Goal: Understand site structure: Understand site structure

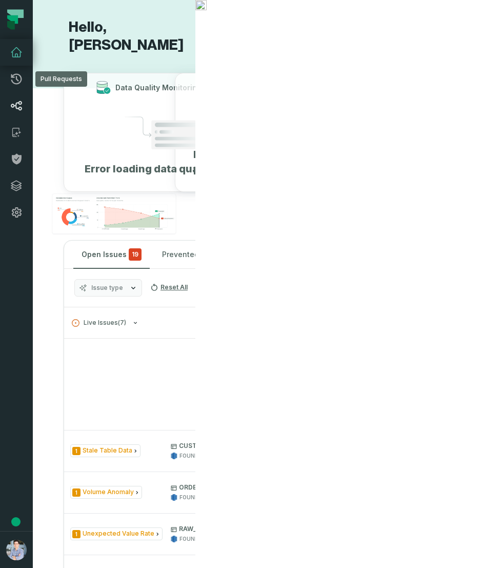
scroll to position [20, 0]
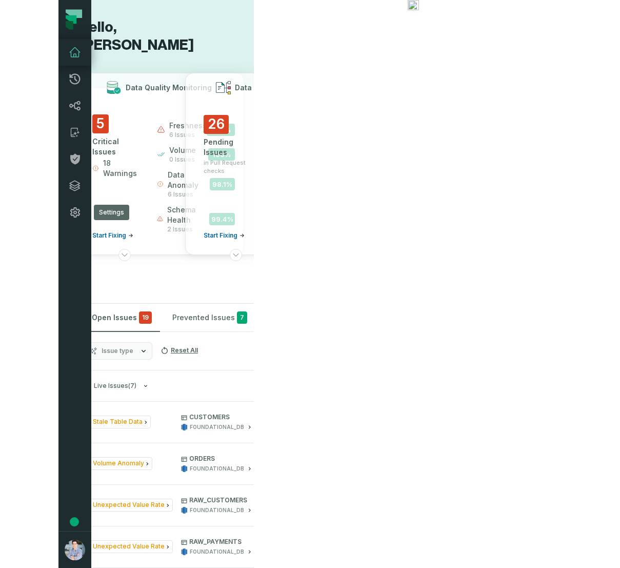
scroll to position [0, 8]
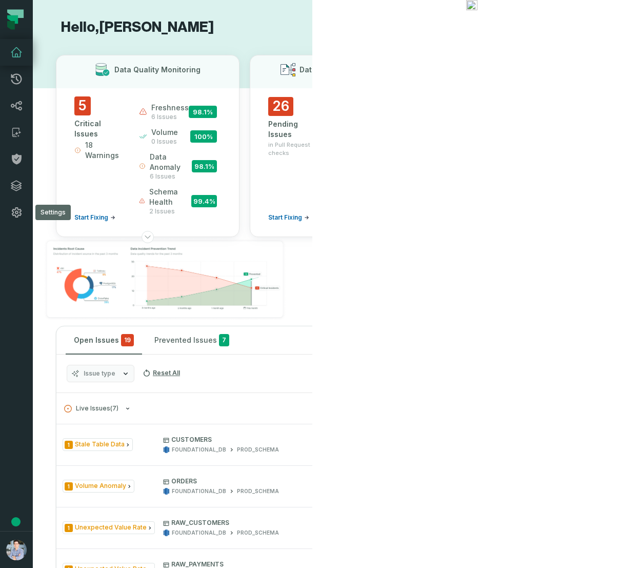
click at [331, 237] on icon at bounding box center [335, 237] width 8 height 8
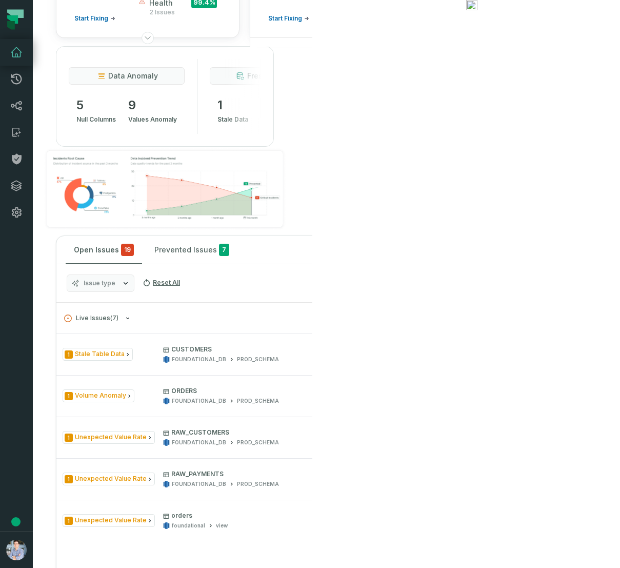
scroll to position [159, 0]
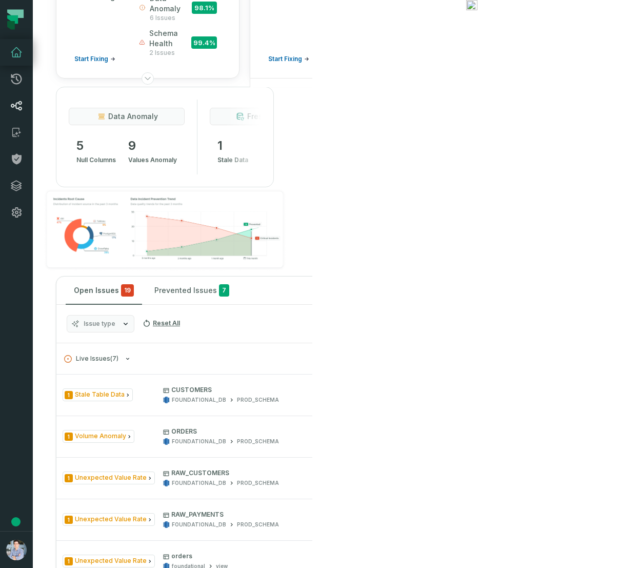
click at [15, 107] on icon at bounding box center [16, 106] width 11 height 10
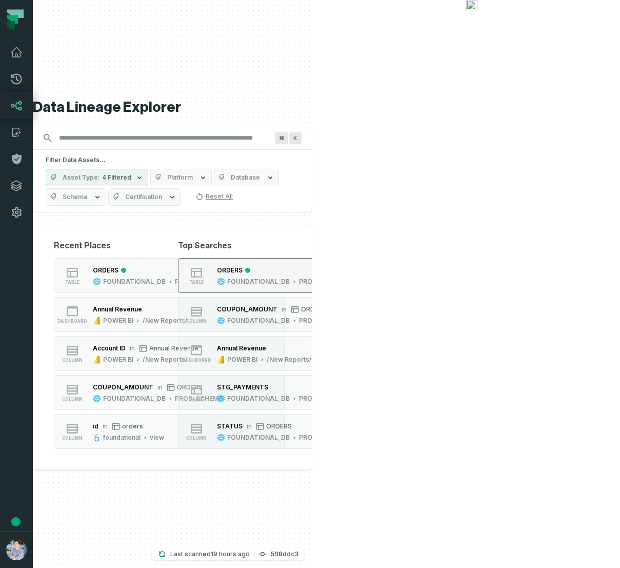
click at [404, 258] on button "table ORDERS FOUNDATIONAL_DB PROD_SCHEMA" at bounding box center [293, 275] width 231 height 35
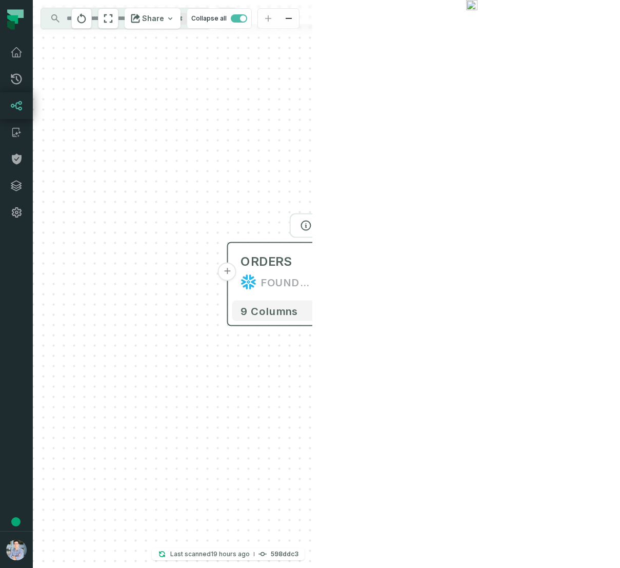
click at [225, 270] on button "+" at bounding box center [227, 272] width 18 height 18
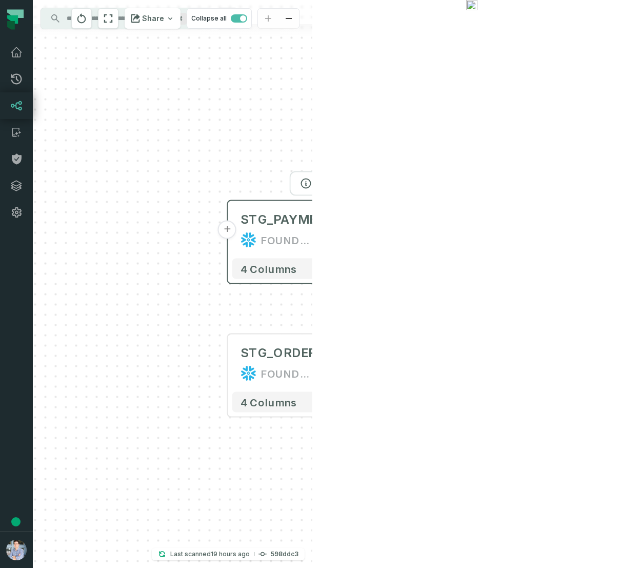
click at [226, 227] on button "+" at bounding box center [227, 230] width 18 height 18
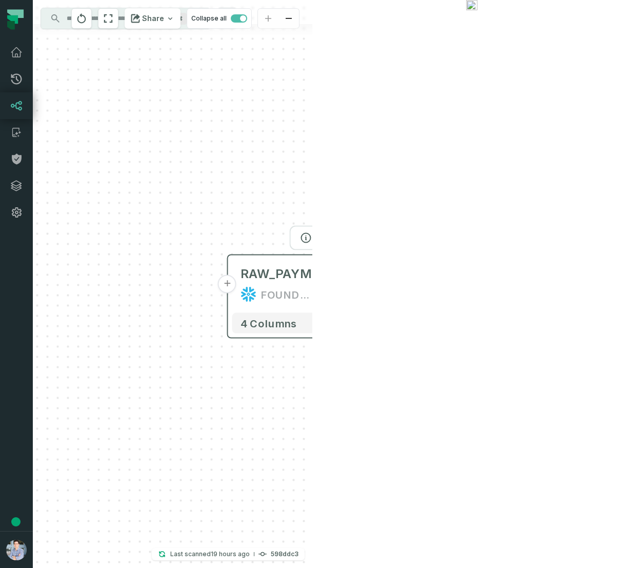
click at [226, 285] on button "+" at bounding box center [227, 284] width 18 height 18
click at [227, 291] on div "+ payments /user/data/ bi_input - 4 columns - RAW_PAYMENTS FOUNDATIONAL_DB PROD…" at bounding box center [173, 284] width 280 height 568
click at [227, 284] on button "+" at bounding box center [227, 284] width 18 height 18
click at [225, 286] on button "+" at bounding box center [227, 284] width 18 height 18
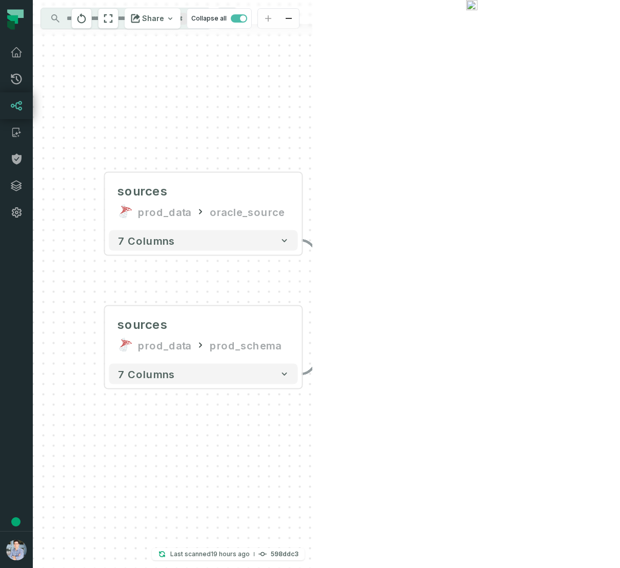
drag, startPoint x: 401, startPoint y: 125, endPoint x: 241, endPoint y: 95, distance: 162.8
click at [241, 95] on div "sources prod_data oracle_source - 7 columns sources prod_data prod_schema - 7 c…" at bounding box center [173, 284] width 280 height 568
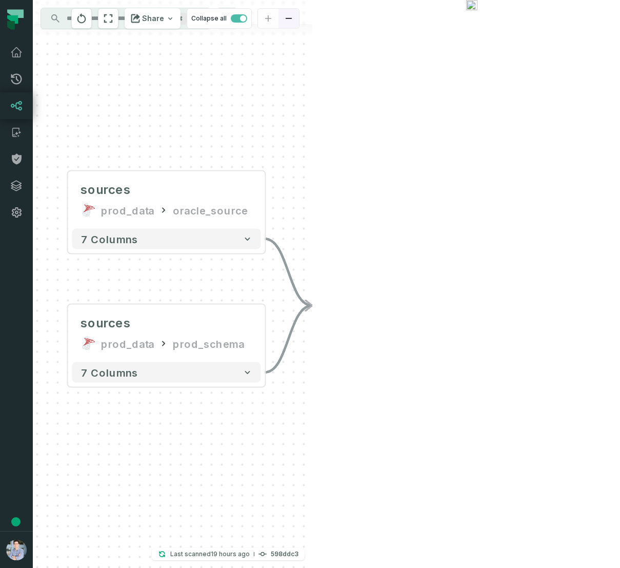
click at [299, 19] on button "zoom out" at bounding box center [289, 19] width 21 height 20
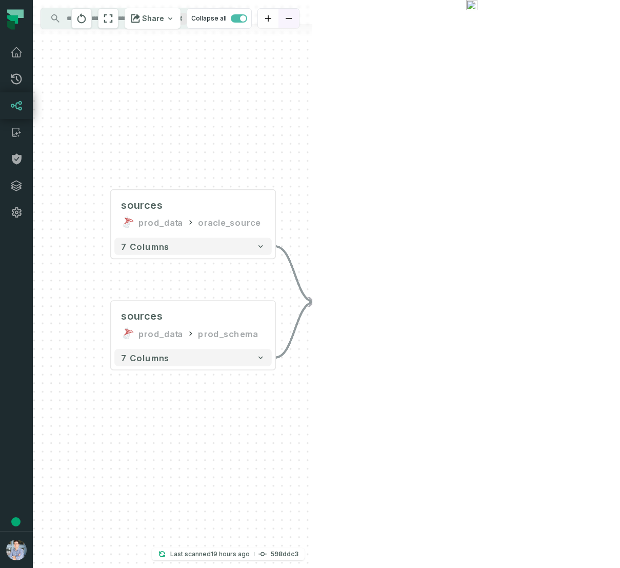
click at [299, 19] on button "zoom out" at bounding box center [289, 19] width 21 height 20
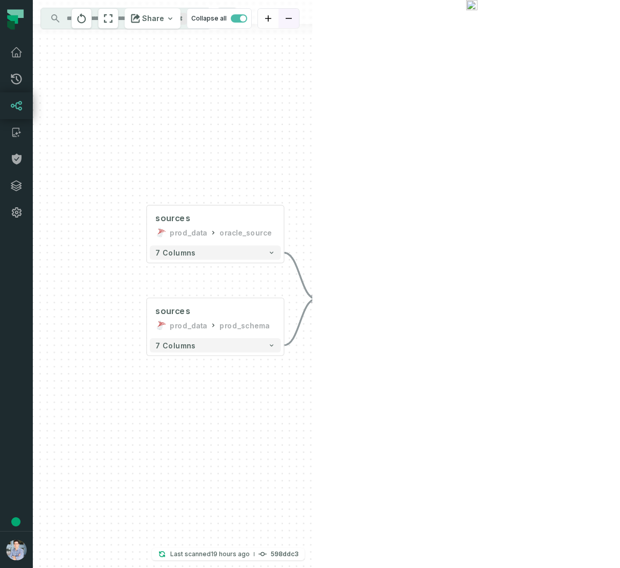
click at [292, 18] on icon "zoom out" at bounding box center [289, 18] width 6 height 1
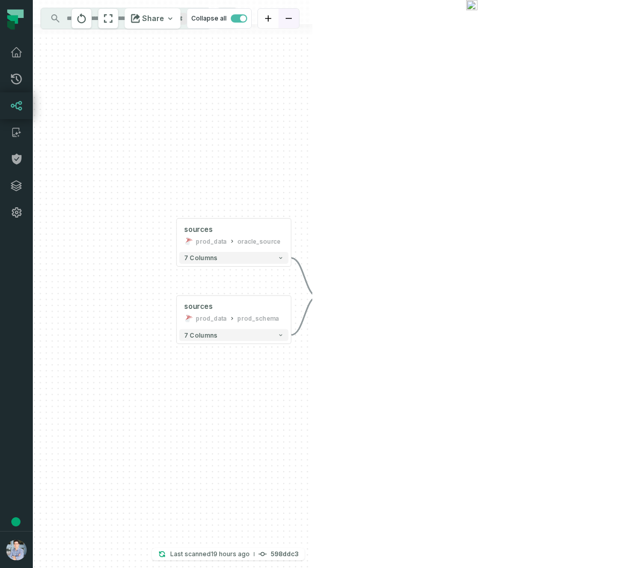
click at [292, 18] on icon "zoom out" at bounding box center [289, 18] width 6 height 1
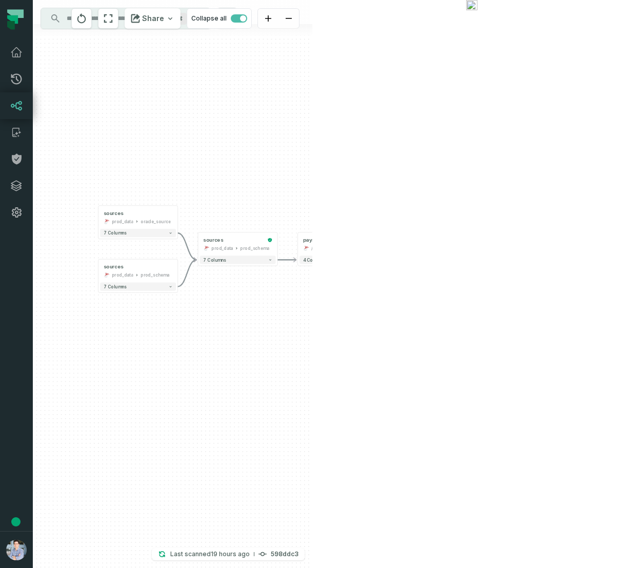
drag, startPoint x: 450, startPoint y: 159, endPoint x: 168, endPoint y: 117, distance: 285.2
click at [168, 117] on div "sources prod_data oracle_source - 7 columns sources prod_data prod_schema - 7 c…" at bounding box center [173, 284] width 280 height 568
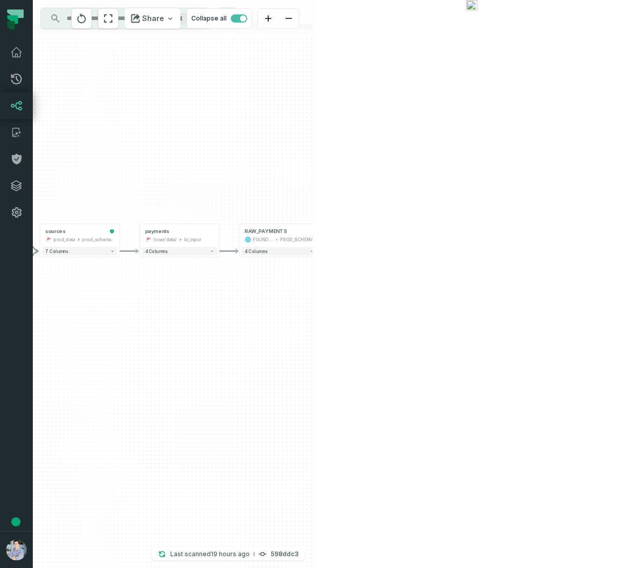
click at [312, 264] on div "sources prod_data oracle_source - 7 columns sources prod_data prod_schema - 7 c…" at bounding box center [173, 284] width 280 height 568
click at [503, 265] on button "+" at bounding box center [518, 262] width 7 height 7
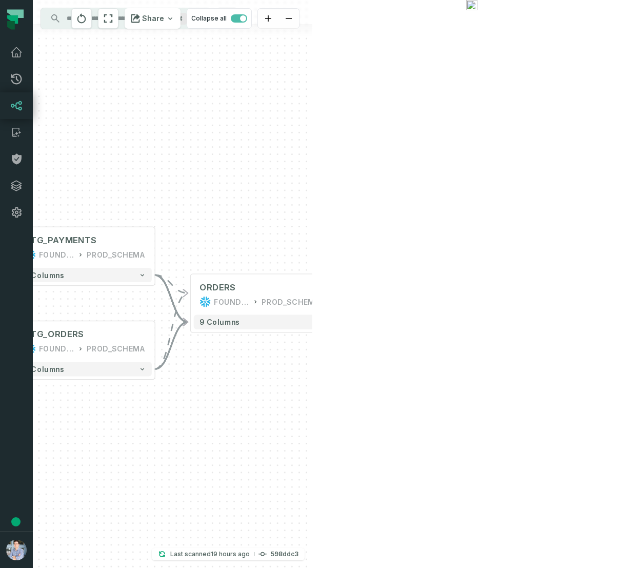
drag, startPoint x: 175, startPoint y: 187, endPoint x: 284, endPoint y: 154, distance: 113.0
click at [284, 154] on div "+ orders foundational view + 8 columns + Monthly Revenue POWER BI /Sales/Report…" at bounding box center [173, 284] width 280 height 568
click at [119, 19] on button "reset" at bounding box center [108, 18] width 21 height 21
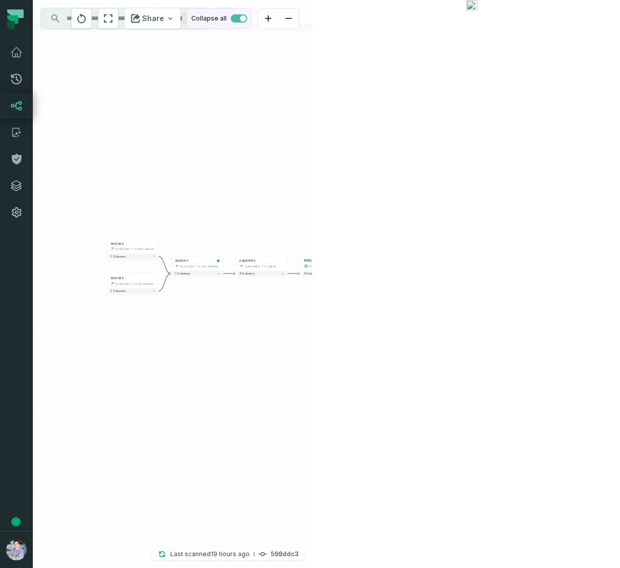
click at [252, 16] on button "Collapse all" at bounding box center [219, 18] width 65 height 21
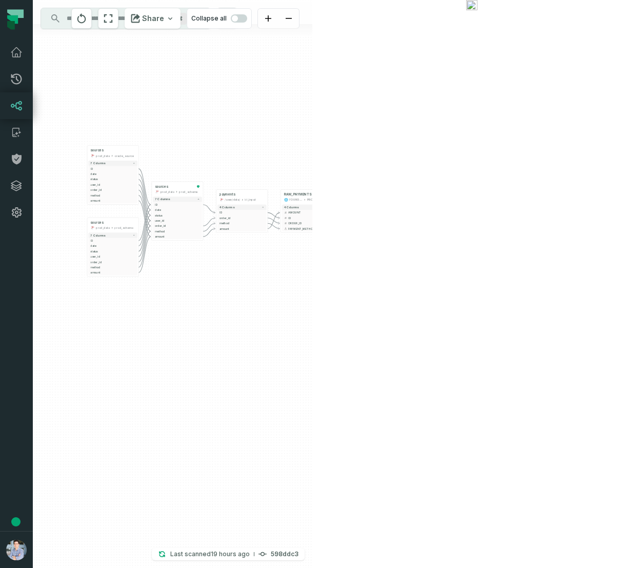
drag, startPoint x: 351, startPoint y: 237, endPoint x: 318, endPoint y: 104, distance: 136.9
click at [312, 104] on div "+ orders foundational view + 8 columns - id - order_amount + time_of_order - ti…" at bounding box center [173, 284] width 280 height 568
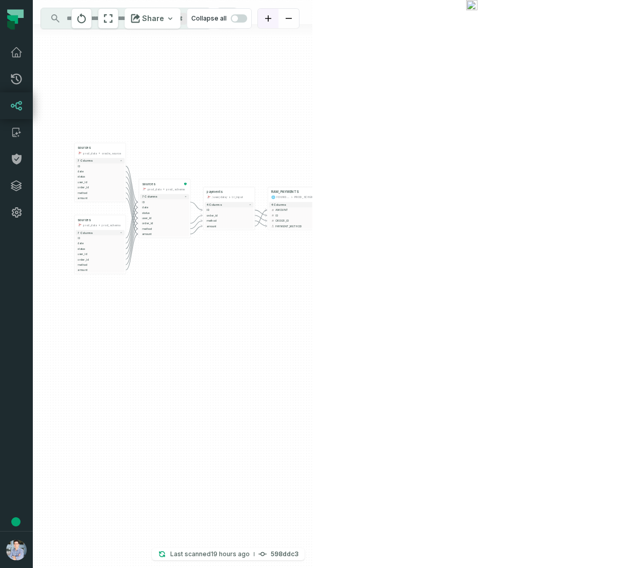
click at [279, 16] on button "zoom in" at bounding box center [268, 19] width 21 height 20
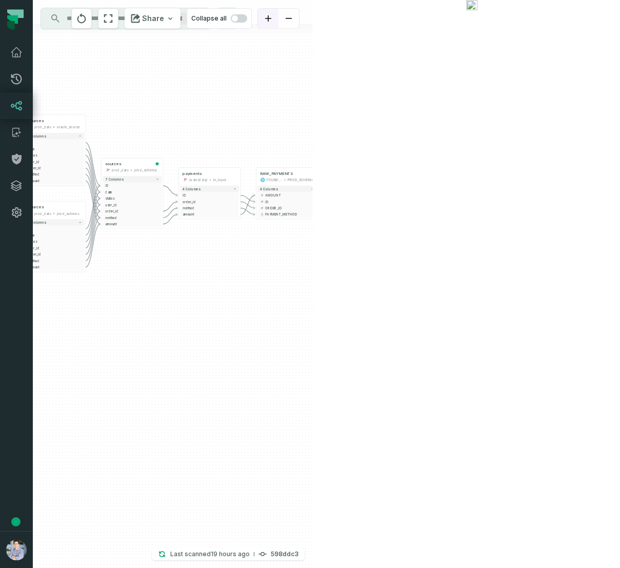
click at [279, 16] on button "zoom in" at bounding box center [268, 19] width 21 height 20
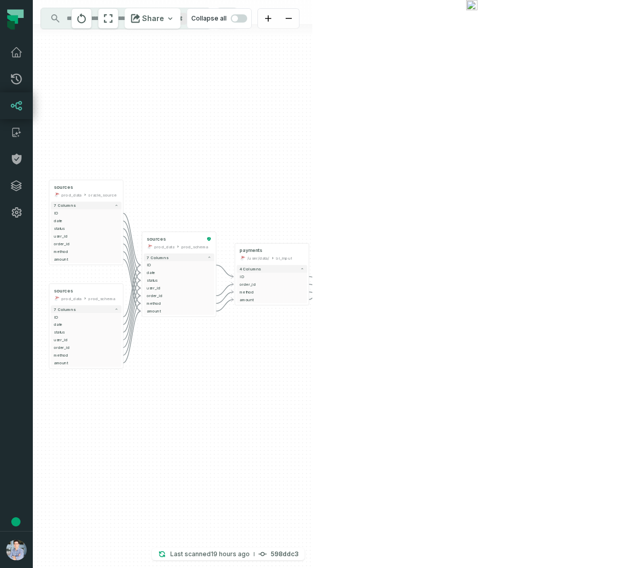
drag, startPoint x: 359, startPoint y: 67, endPoint x: 444, endPoint y: 165, distance: 130.2
click at [312, 166] on div "+ orders foundational view + 8 columns - id - order_amount + time_of_order - ti…" at bounding box center [173, 284] width 280 height 568
click at [299, 14] on button "zoom out" at bounding box center [289, 19] width 21 height 20
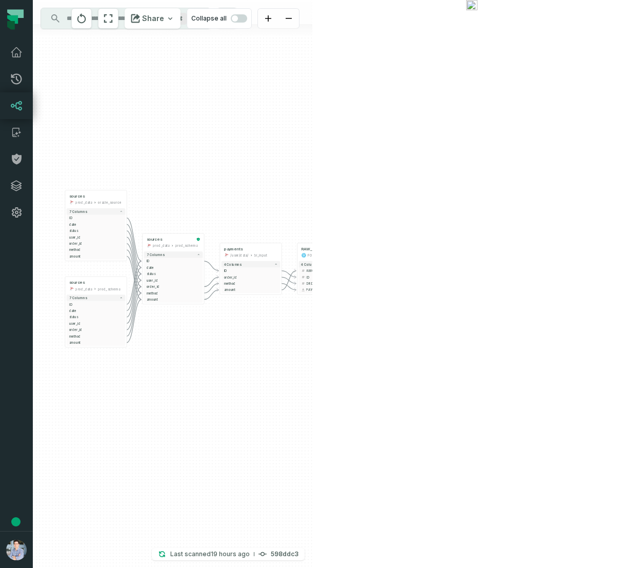
drag, startPoint x: 277, startPoint y: 401, endPoint x: 246, endPoint y: 394, distance: 31.0
click at [246, 394] on div "+ orders foundational view + 8 columns - id - order_amount + time_of_order - ti…" at bounding box center [173, 284] width 280 height 568
click at [382, 227] on icon "button" at bounding box center [385, 226] width 12 height 12
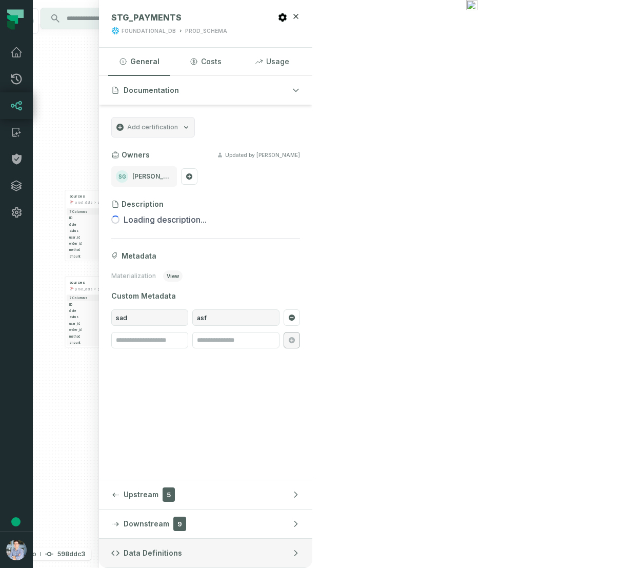
click at [312, 554] on button "Data Definitions" at bounding box center [205, 553] width 213 height 29
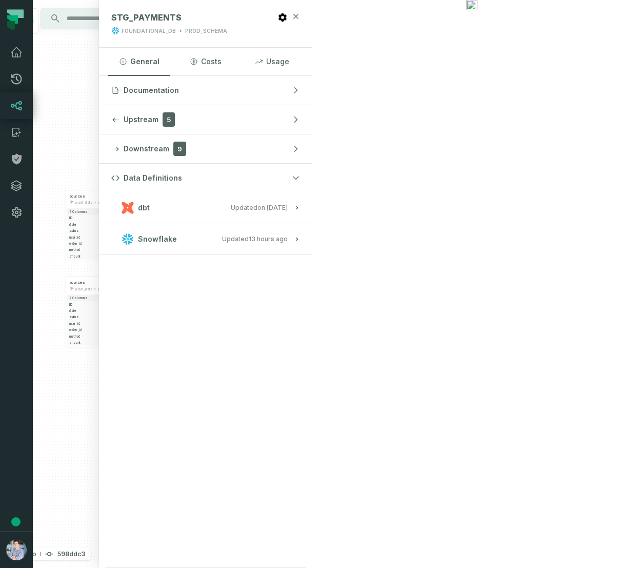
click at [300, 18] on icon "button" at bounding box center [296, 16] width 8 height 8
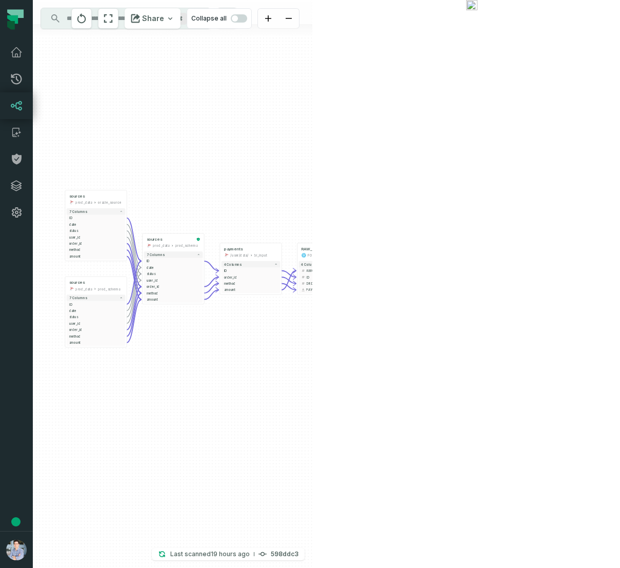
click at [384, 227] on icon "button" at bounding box center [385, 226] width 12 height 12
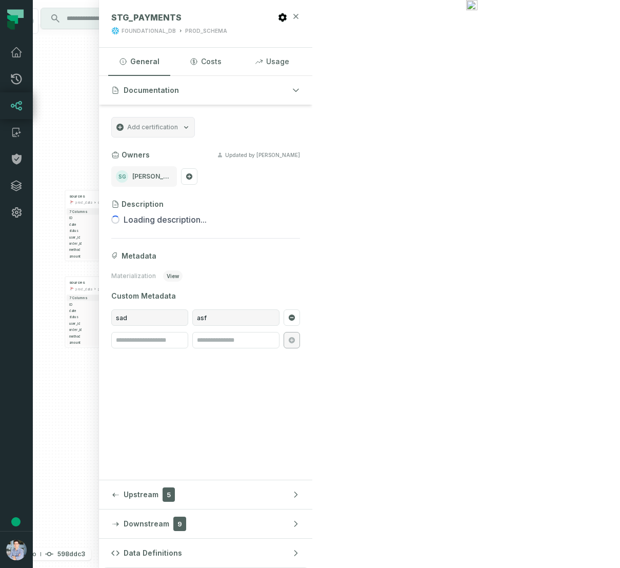
click at [300, 19] on icon "button" at bounding box center [296, 16] width 8 height 8
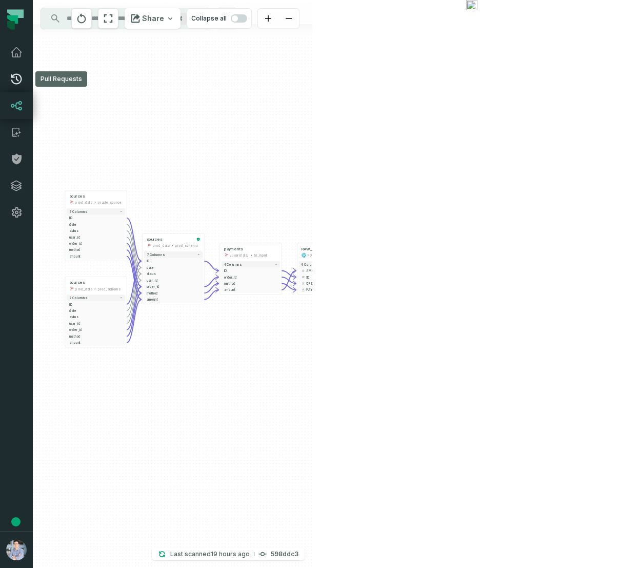
click at [14, 82] on icon at bounding box center [16, 79] width 12 height 12
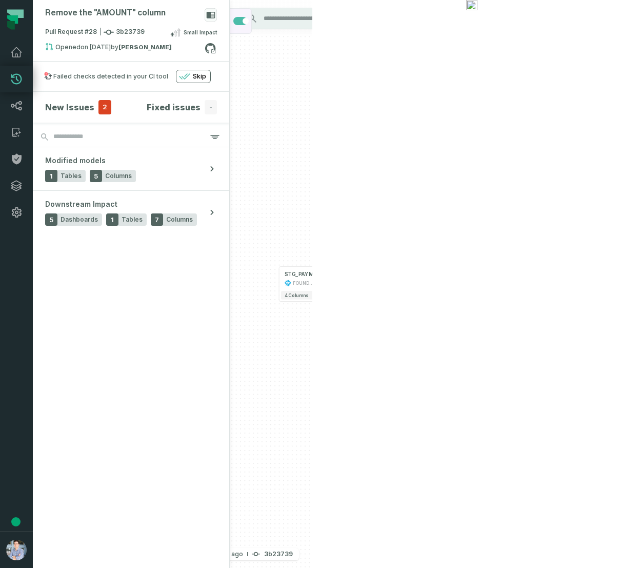
click at [249, 18] on span "button" at bounding box center [246, 21] width 6 height 6
click at [16, 51] on icon at bounding box center [16, 52] width 12 height 12
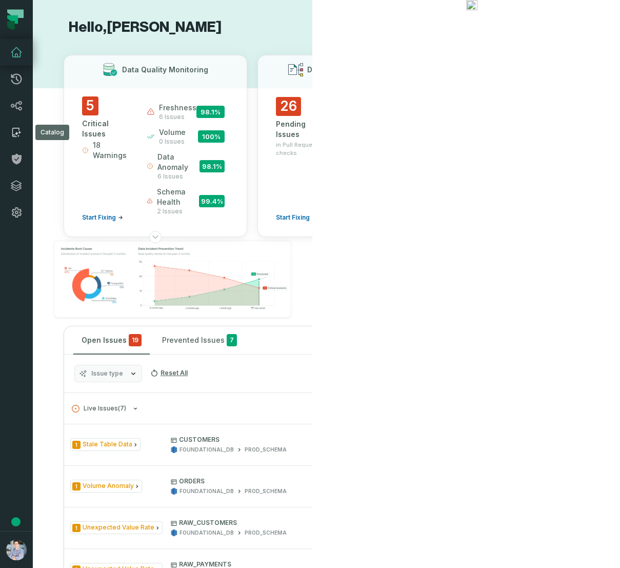
click at [18, 132] on icon at bounding box center [16, 132] width 12 height 12
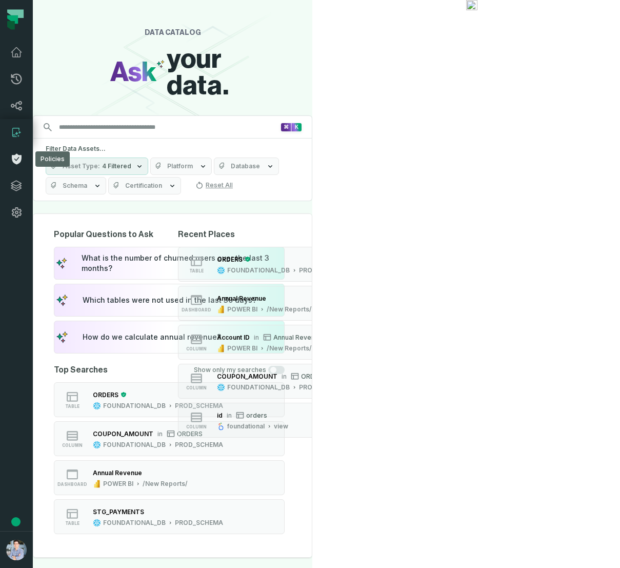
click at [18, 156] on icon at bounding box center [17, 159] width 10 height 11
